Goal: Find specific page/section: Locate a particular part of the current website

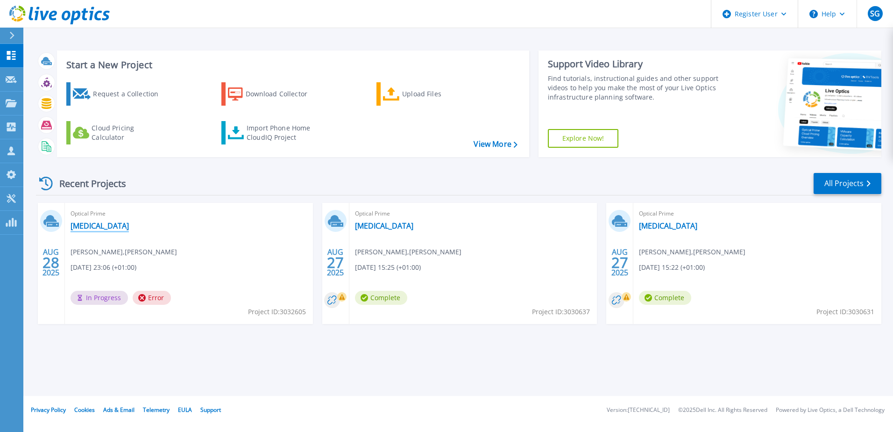
click at [79, 221] on link "[MEDICAL_DATA]" at bounding box center [100, 225] width 58 height 9
click at [78, 226] on link "[MEDICAL_DATA]" at bounding box center [100, 225] width 58 height 9
click at [612, 301] on icon at bounding box center [616, 299] width 9 height 9
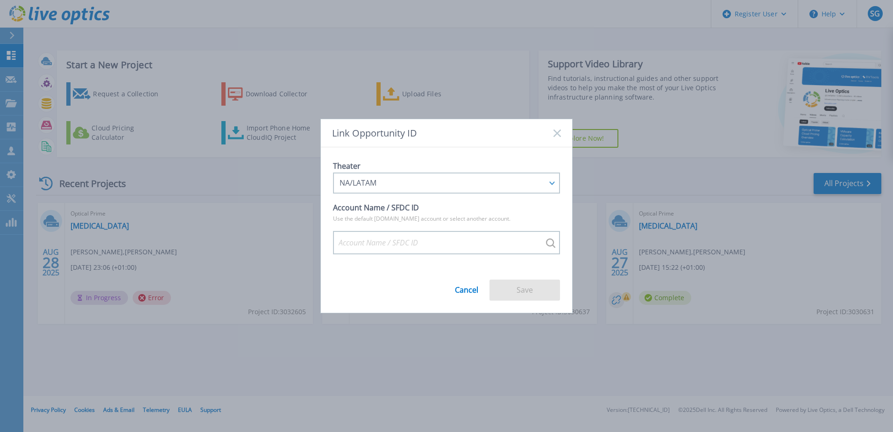
click at [555, 134] on icon at bounding box center [557, 132] width 7 height 7
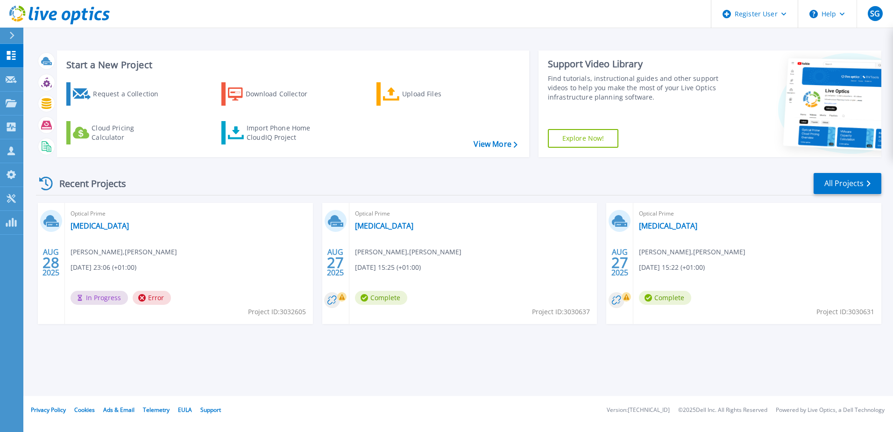
click at [340, 298] on icon at bounding box center [342, 297] width 6 height 6
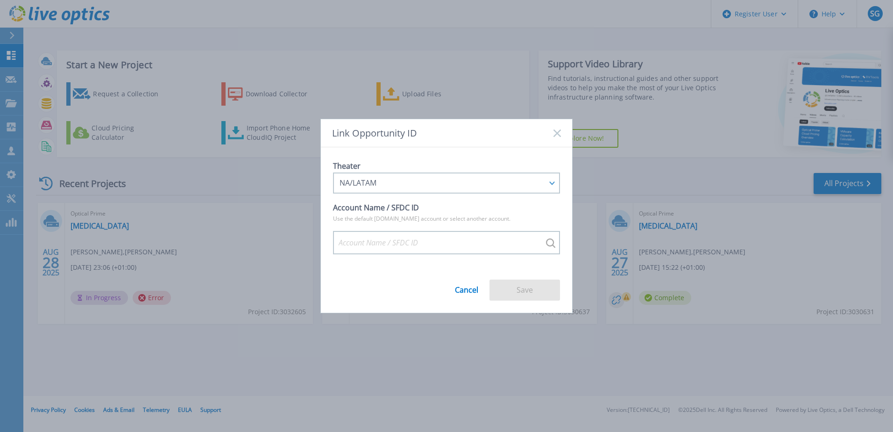
click at [557, 127] on div "Link Opportunity ID" at bounding box center [446, 133] width 251 height 28
click at [560, 137] on div "Link Opportunity ID" at bounding box center [446, 133] width 251 height 28
click at [560, 136] on rect at bounding box center [557, 133] width 8 height 8
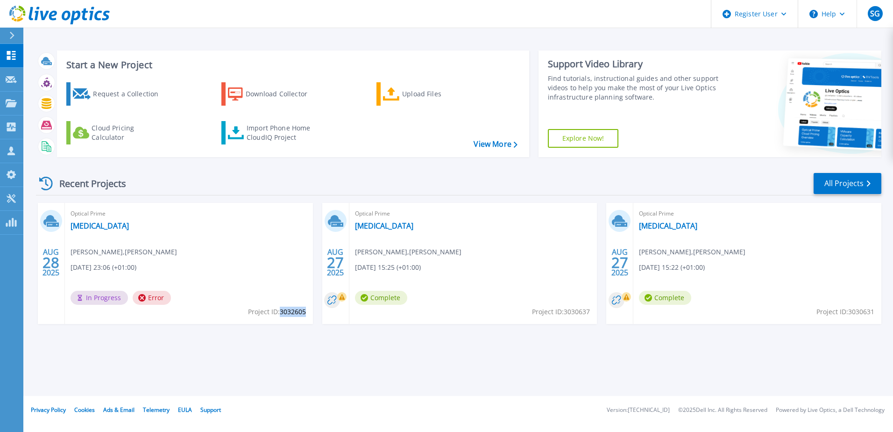
drag, startPoint x: 281, startPoint y: 310, endPoint x: 305, endPoint y: 313, distance: 23.6
click at [305, 313] on span "Project ID: 3032605" at bounding box center [277, 311] width 58 height 10
copy span "3032605"
click at [244, 359] on div "Start a New Project Request a Collection Download Collector Upload Files Cloud …" at bounding box center [458, 198] width 870 height 396
drag, startPoint x: 261, startPoint y: 168, endPoint x: 256, endPoint y: 162, distance: 7.3
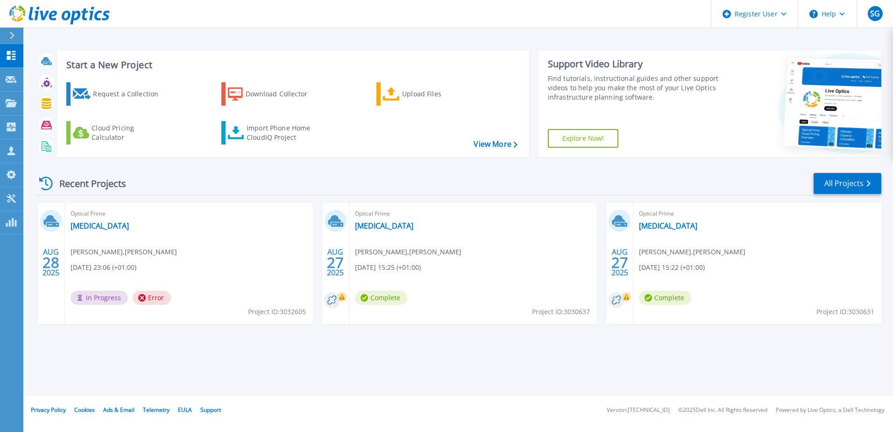
click at [261, 168] on div "Recent Projects All Projects AUG 28 2025 Optical Prime HICCUP Naomi Dunn , Alan…" at bounding box center [458, 256] width 845 height 185
